Goal: Information Seeking & Learning: Learn about a topic

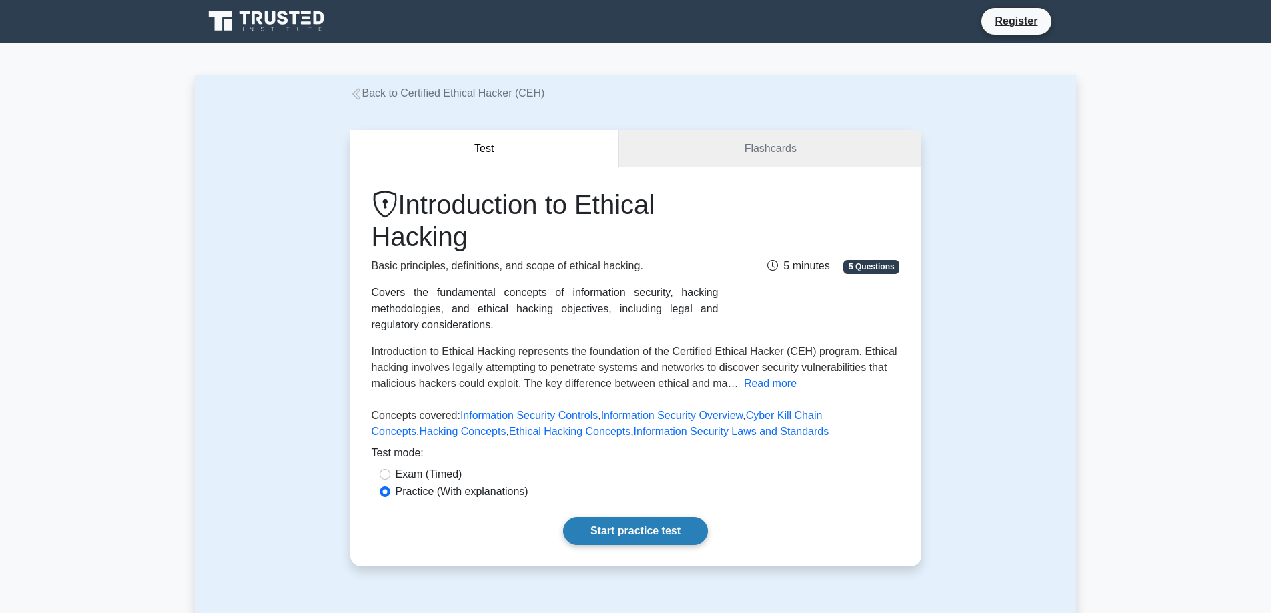
click at [631, 524] on link "Start practice test" at bounding box center [635, 531] width 145 height 28
click at [641, 542] on link "Start practice test" at bounding box center [635, 531] width 145 height 28
click at [621, 538] on link "Start practice test" at bounding box center [635, 531] width 145 height 28
click at [660, 533] on link "Start practice test" at bounding box center [635, 531] width 145 height 28
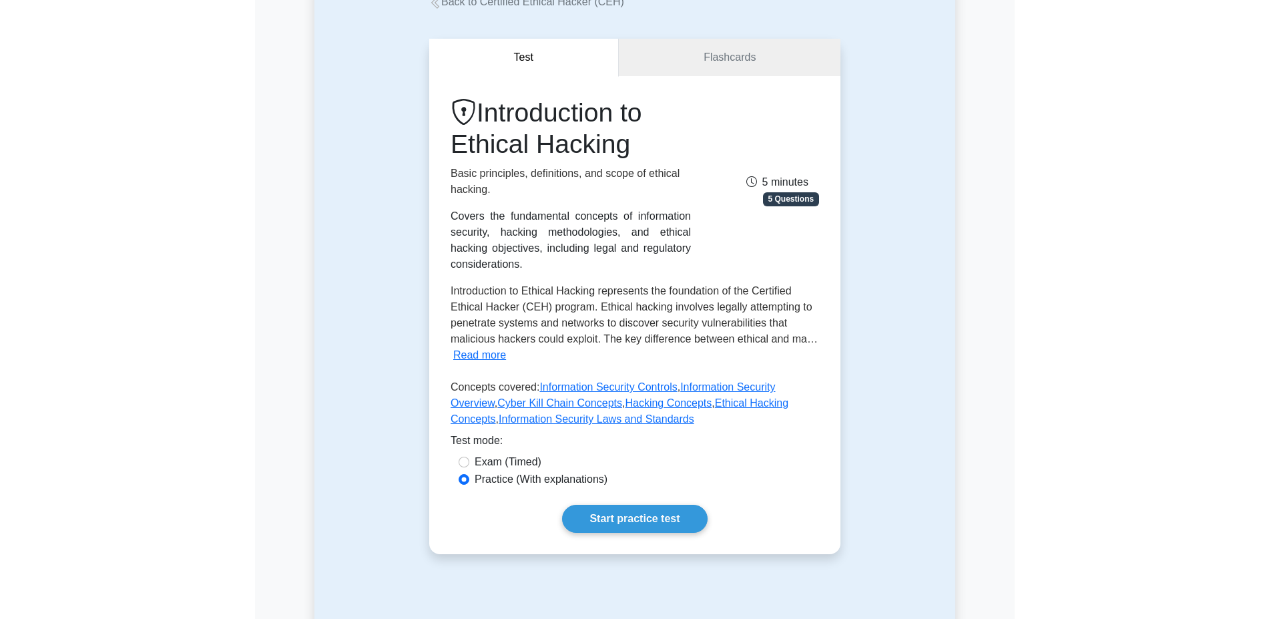
scroll to position [67, 0]
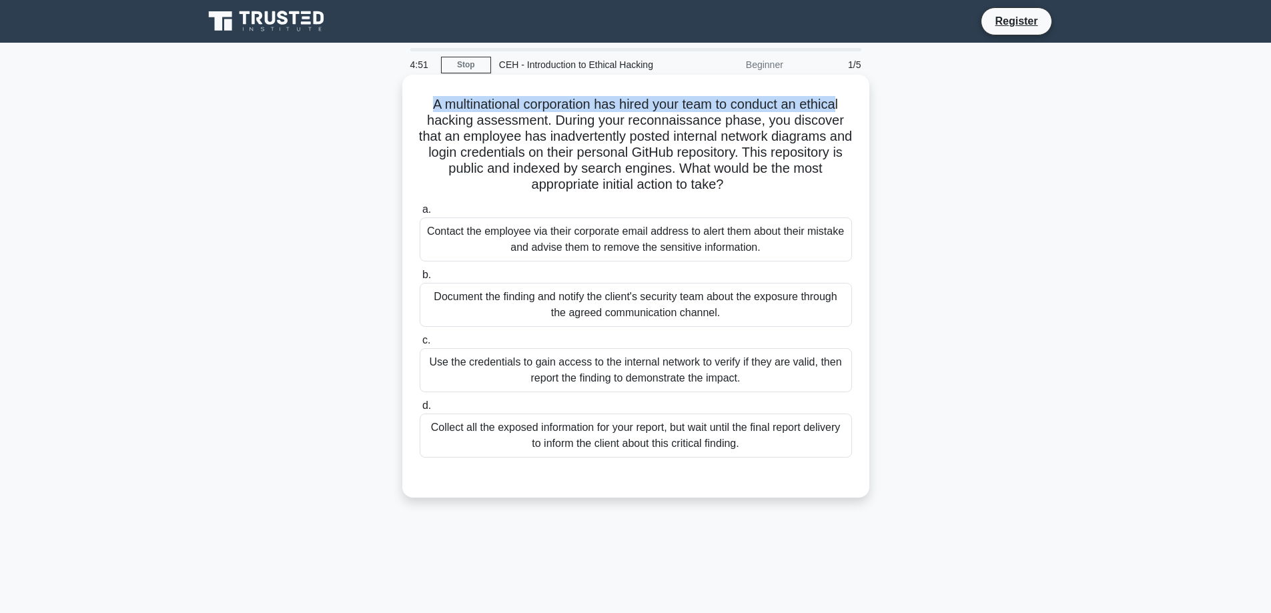
drag, startPoint x: 424, startPoint y: 103, endPoint x: 844, endPoint y: 107, distance: 420.4
click at [844, 107] on h5 "A multinational corporation has hired your team to conduct an ethical hacking a…" at bounding box center [635, 144] width 435 height 97
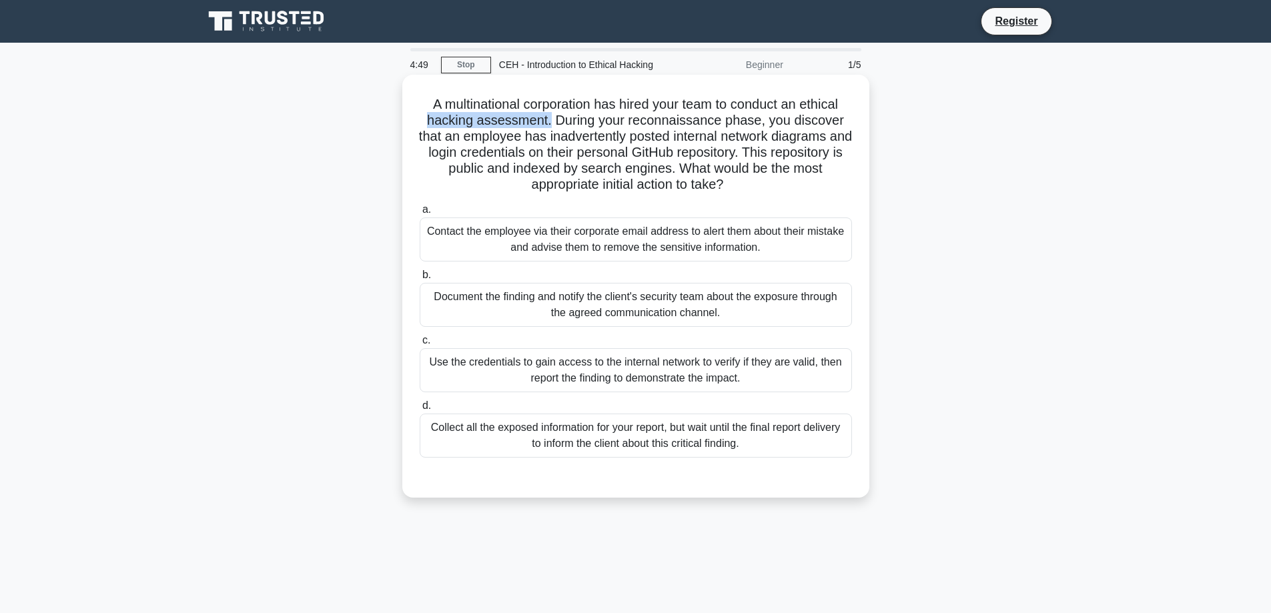
drag, startPoint x: 426, startPoint y: 119, endPoint x: 549, endPoint y: 121, distance: 122.1
click at [549, 121] on h5 "A multinational corporation has hired your team to conduct an ethical hacking a…" at bounding box center [635, 144] width 435 height 97
click at [560, 125] on h5 "A multinational corporation has hired your team to conduct an ethical hacking a…" at bounding box center [635, 144] width 435 height 97
drag, startPoint x: 553, startPoint y: 121, endPoint x: 760, endPoint y: 123, distance: 207.5
click at [760, 123] on h5 "A multinational corporation has hired your team to conduct an ethical hacking a…" at bounding box center [635, 144] width 435 height 97
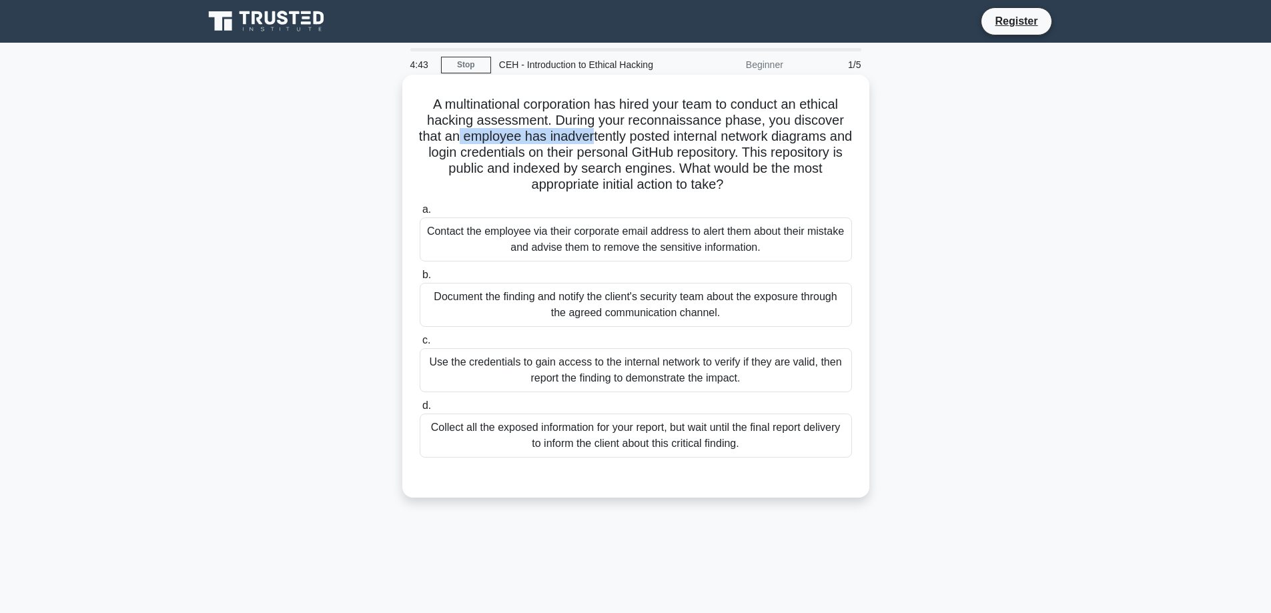
drag, startPoint x: 466, startPoint y: 135, endPoint x: 625, endPoint y: 136, distance: 158.8
click at [605, 138] on h5 "A multinational corporation has hired your team to conduct an ethical hacking a…" at bounding box center [635, 144] width 435 height 97
click at [639, 136] on h5 "A multinational corporation has hired your team to conduct an ethical hacking a…" at bounding box center [635, 144] width 435 height 97
drag, startPoint x: 685, startPoint y: 135, endPoint x: 553, endPoint y: 135, distance: 132.1
click at [553, 135] on h5 "A multinational corporation has hired your team to conduct an ethical hacking a…" at bounding box center [635, 144] width 435 height 97
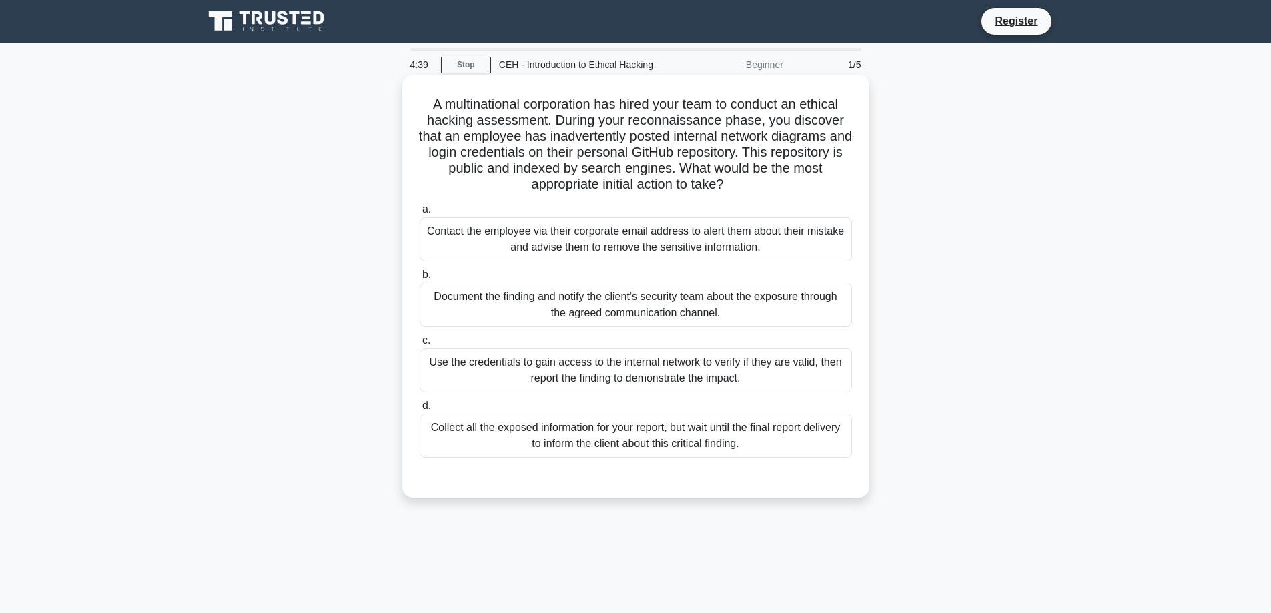
click at [732, 138] on h5 "A multinational corporation has hired your team to conduct an ethical hacking a…" at bounding box center [635, 144] width 435 height 97
drag, startPoint x: 848, startPoint y: 137, endPoint x: 557, endPoint y: 138, distance: 290.9
click at [557, 138] on h5 "A multinational corporation has hired your team to conduct an ethical hacking a…" at bounding box center [635, 144] width 435 height 97
drag, startPoint x: 476, startPoint y: 153, endPoint x: 792, endPoint y: 156, distance: 316.3
click at [792, 156] on h5 "A multinational corporation has hired your team to conduct an ethical hacking a…" at bounding box center [635, 144] width 435 height 97
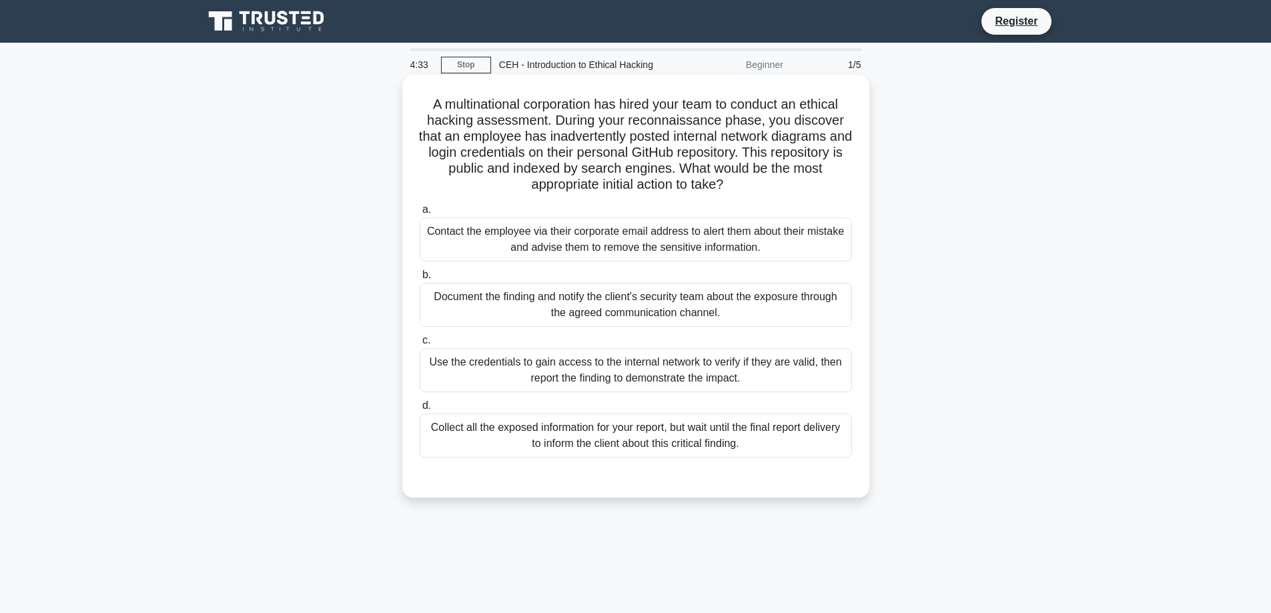
click at [785, 163] on h5 "A multinational corporation has hired your team to conduct an ethical hacking a…" at bounding box center [635, 144] width 435 height 97
drag, startPoint x: 505, startPoint y: 167, endPoint x: 531, endPoint y: 168, distance: 26.0
click at [531, 168] on h5 "A multinational corporation has hired your team to conduct an ethical hacking a…" at bounding box center [635, 144] width 435 height 97
drag, startPoint x: 585, startPoint y: 168, endPoint x: 734, endPoint y: 167, distance: 148.8
click at [734, 167] on h5 "A multinational corporation has hired your team to conduct an ethical hacking a…" at bounding box center [635, 144] width 435 height 97
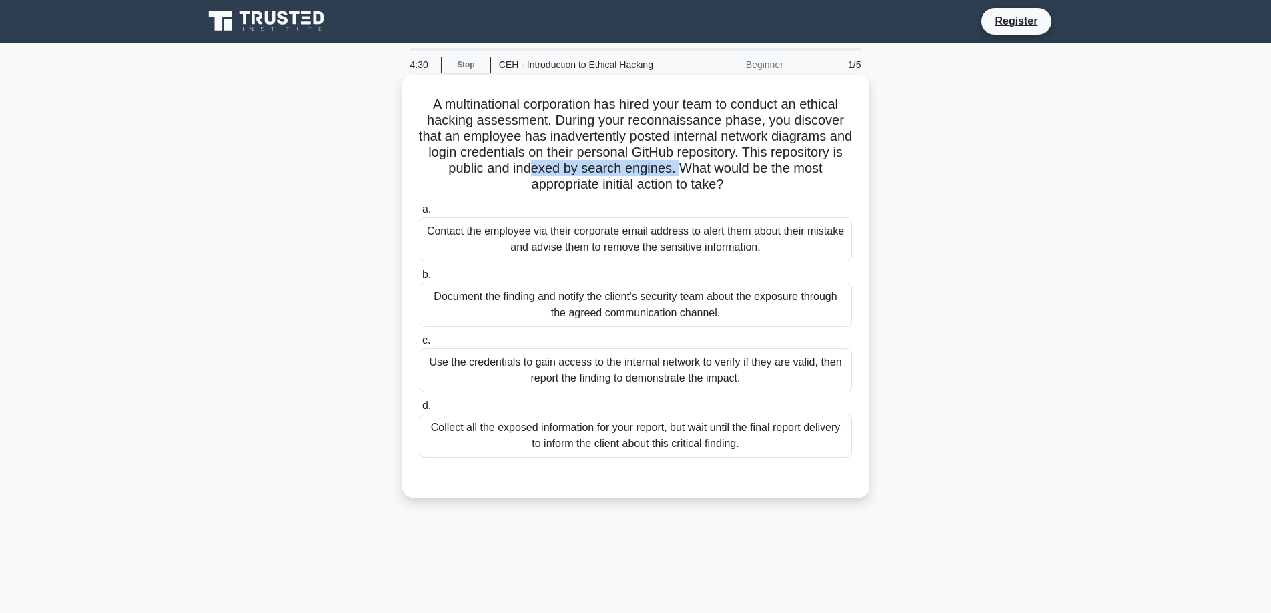
click at [734, 167] on h5 "A multinational corporation has hired your team to conduct an ethical hacking a…" at bounding box center [635, 144] width 435 height 97
drag, startPoint x: 736, startPoint y: 165, endPoint x: 737, endPoint y: 186, distance: 20.7
click at [737, 186] on h5 "A multinational corporation has hired your team to conduct an ethical hacking a…" at bounding box center [635, 144] width 435 height 97
click at [707, 188] on h5 "A multinational corporation has hired your team to conduct an ethical hacking a…" at bounding box center [635, 144] width 435 height 97
drag, startPoint x: 474, startPoint y: 362, endPoint x: 561, endPoint y: 361, distance: 87.4
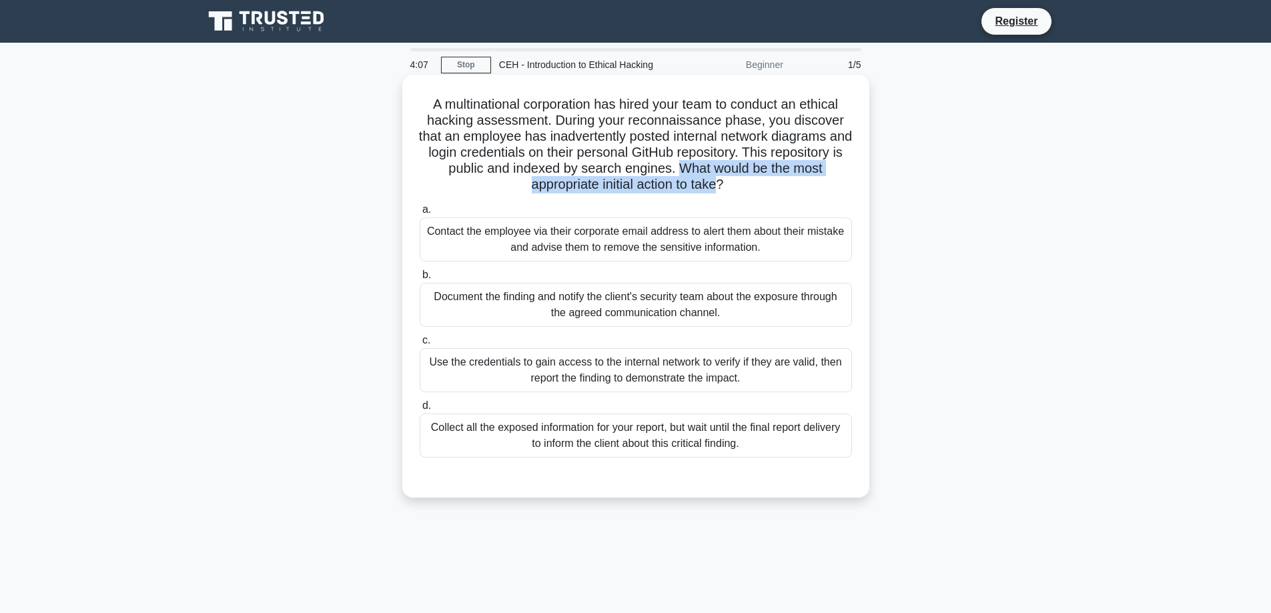
click at [561, 361] on div "Use the credentials to gain access to the internal network to verify if they ar…" at bounding box center [636, 370] width 432 height 44
click at [577, 365] on div "Use the credentials to gain access to the internal network to verify if they ar…" at bounding box center [636, 370] width 432 height 44
click at [420, 345] on input "c. Use the credentials to gain access to the internal network to verify if they…" at bounding box center [420, 340] width 0 height 9
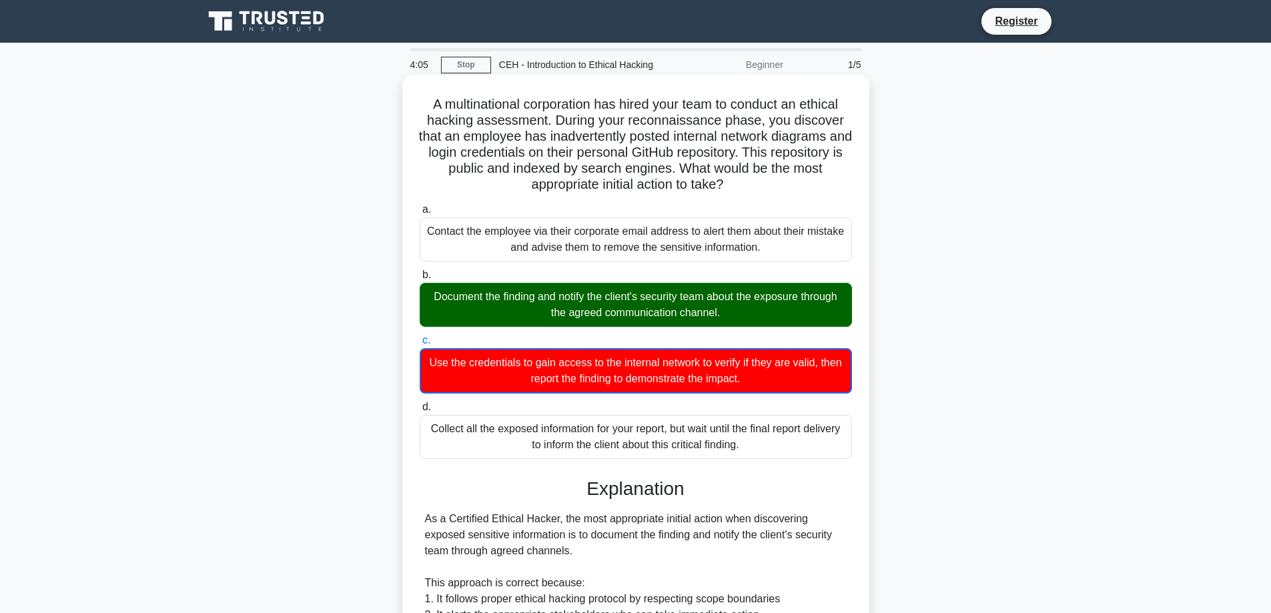
click at [539, 318] on div "Document the finding and notify the client's security team about the exposure t…" at bounding box center [636, 305] width 432 height 44
click at [420, 280] on input "b. Document the finding and notify the client's security team about the exposur…" at bounding box center [420, 275] width 0 height 9
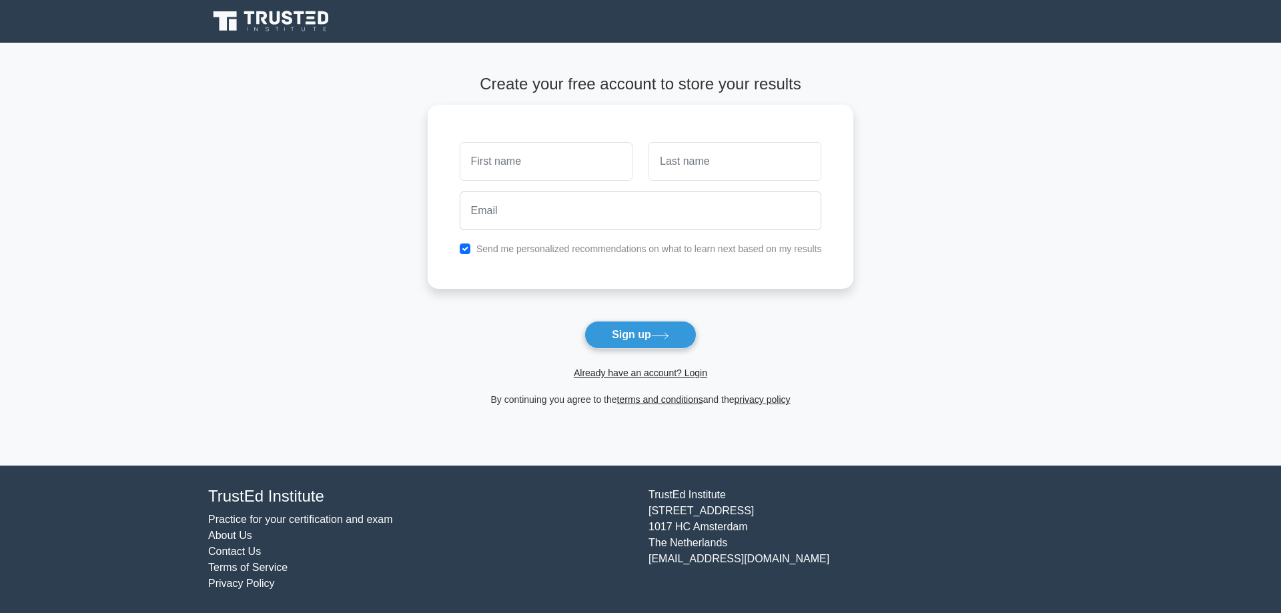
click at [149, 89] on main "Create your free account to store your results Send me personalized recommendat…" at bounding box center [640, 254] width 1281 height 423
